Goal: Task Accomplishment & Management: Complete application form

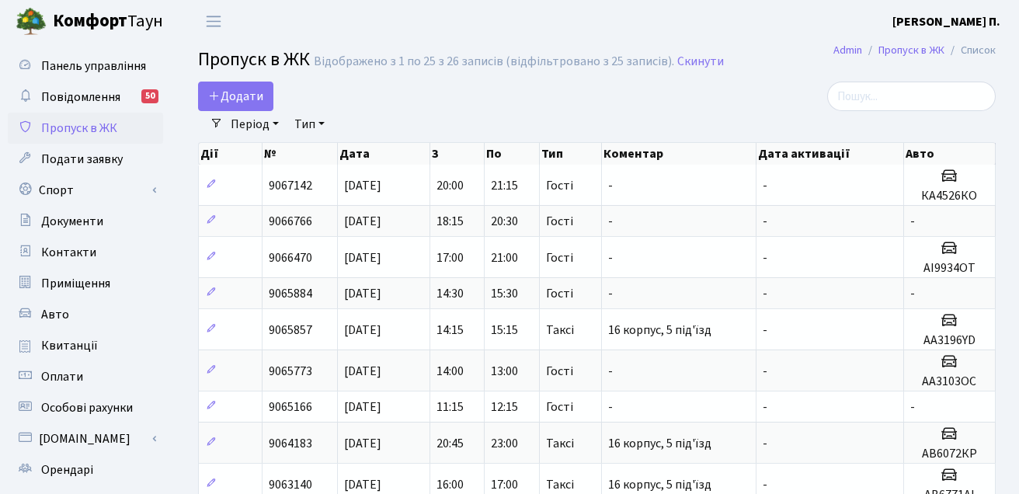
select select "25"
click at [242, 88] on span "Додати" at bounding box center [235, 96] width 55 height 17
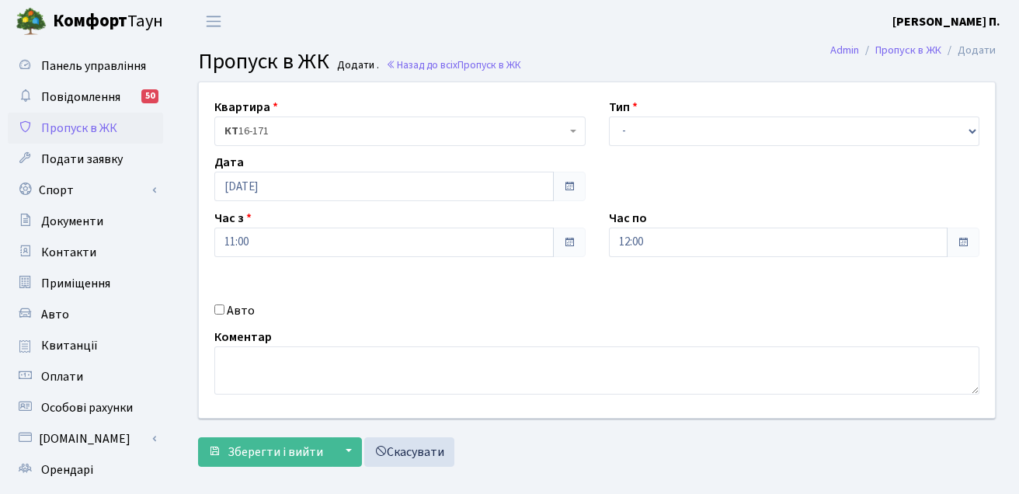
select select "3"
click at [609, 116] on select "- Доставка Таксі Гості Сервіс" at bounding box center [794, 131] width 371 height 30
click at [222, 311] on input "Авто" at bounding box center [219, 309] width 10 height 10
checkbox input "true"
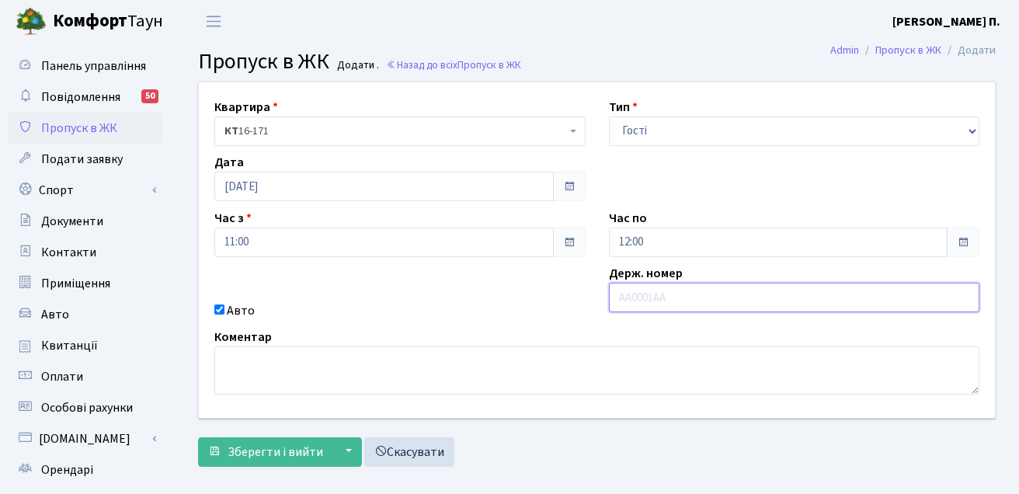
paste input "КА9308ВЕ"
type input "КА9308ВЕ"
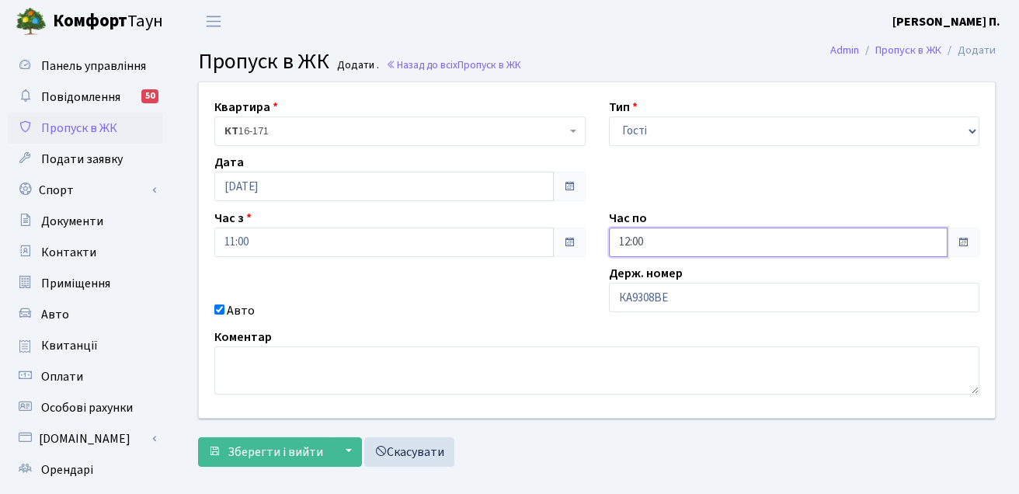
click at [703, 248] on input "12:00" at bounding box center [778, 242] width 339 height 30
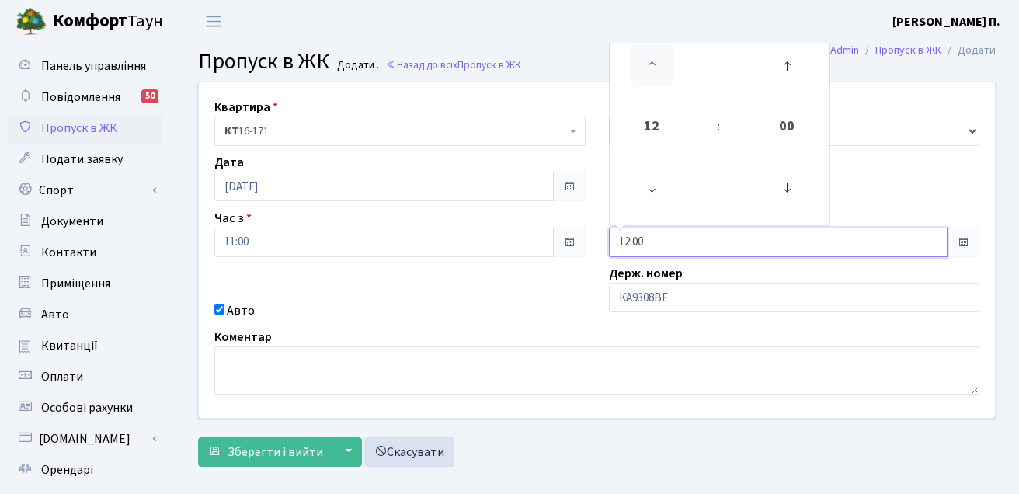
click at [637, 59] on icon at bounding box center [651, 66] width 42 height 42
click at [637, 58] on icon at bounding box center [651, 66] width 42 height 42
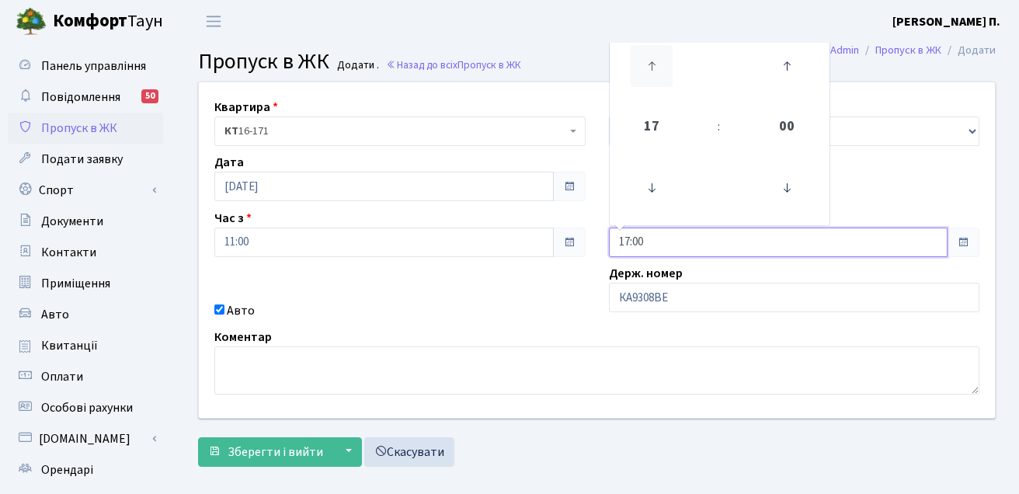
click at [637, 58] on icon at bounding box center [651, 66] width 42 height 42
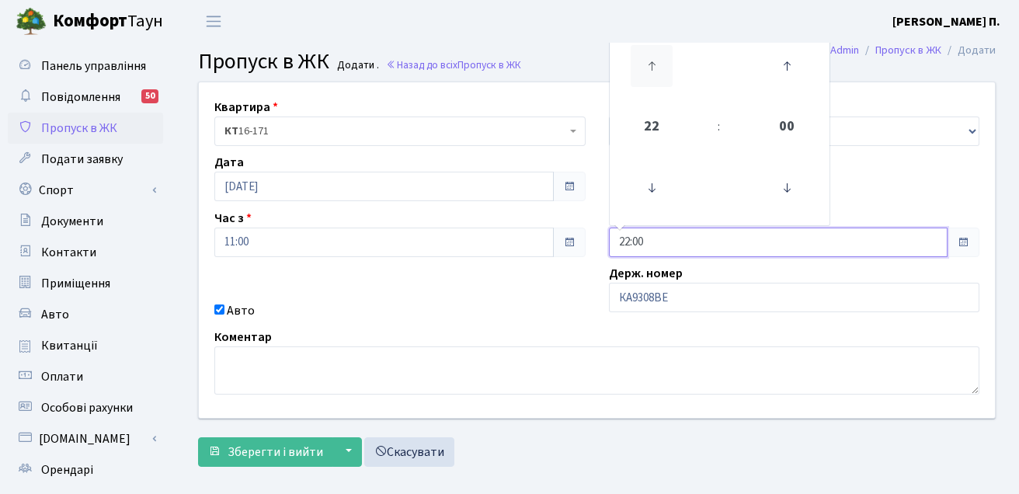
click at [637, 58] on icon at bounding box center [651, 66] width 42 height 42
type input "23:00"
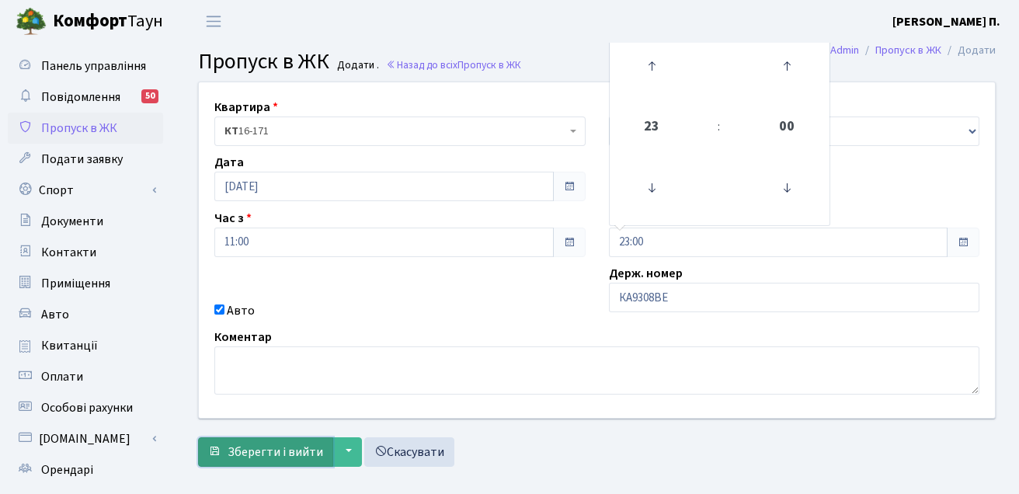
click at [290, 448] on span "Зберегти і вийти" at bounding box center [274, 451] width 95 height 17
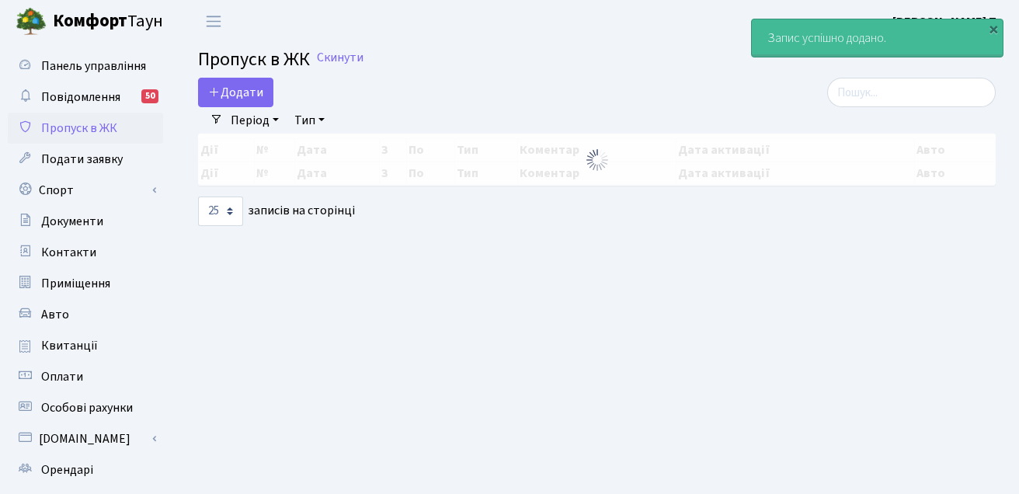
select select "25"
